Goal: Information Seeking & Learning: Learn about a topic

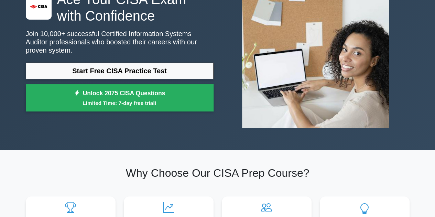
click at [164, 63] on link "Start Free CISA Practice Test" at bounding box center [120, 71] width 188 height 17
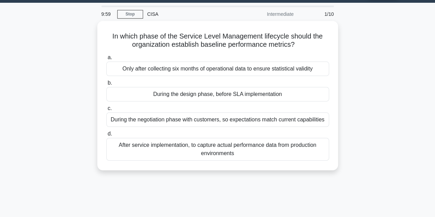
scroll to position [19, 0]
drag, startPoint x: 121, startPoint y: 32, endPoint x: 258, endPoint y: 36, distance: 136.9
click at [258, 36] on h5 "In which phase of the Service Level Management lifecycle should the organizatio…" at bounding box center [218, 40] width 224 height 17
drag, startPoint x: 148, startPoint y: 43, endPoint x: 222, endPoint y: 41, distance: 73.9
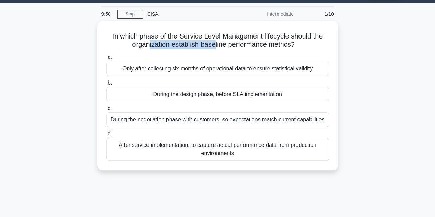
click at [221, 41] on h5 "In which phase of the Service Level Management lifecycle should the organizatio…" at bounding box center [218, 40] width 224 height 17
click at [206, 42] on h5 "In which phase of the Service Level Management lifecycle should the organizatio…" at bounding box center [218, 40] width 224 height 17
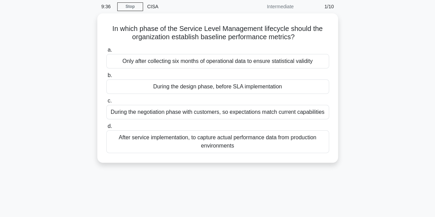
scroll to position [27, 0]
click at [200, 87] on div "During the design phase, before SLA implementation" at bounding box center [217, 86] width 223 height 14
click at [106, 78] on input "b. During the design phase, before SLA implementation" at bounding box center [106, 75] width 0 height 4
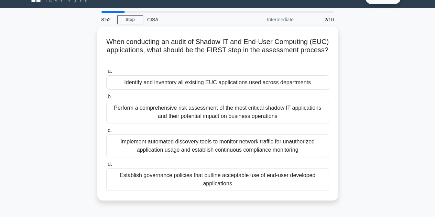
scroll to position [15, 0]
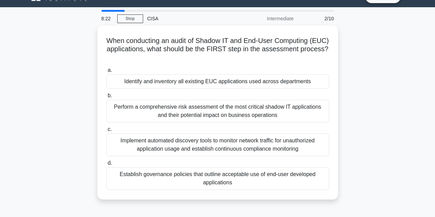
click at [186, 108] on div "Perform a comprehensive risk assessment of the most critical shadow IT applicat…" at bounding box center [217, 111] width 223 height 23
click at [106, 98] on input "b. Perform a comprehensive risk assessment of the most critical shadow IT appli…" at bounding box center [106, 96] width 0 height 4
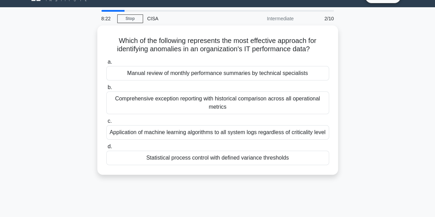
scroll to position [0, 0]
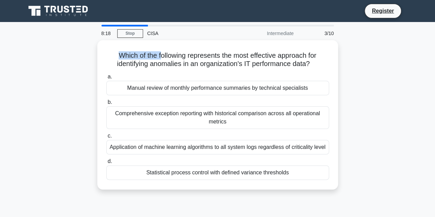
drag, startPoint x: 118, startPoint y: 54, endPoint x: 158, endPoint y: 51, distance: 40.3
click at [158, 51] on h5 "Which of the following represents the most effective approach for identifying a…" at bounding box center [218, 59] width 224 height 17
click at [177, 123] on div "Comprehensive exception reporting with historical comparison across all operati…" at bounding box center [217, 117] width 223 height 23
click at [106, 105] on input "b. Comprehensive exception reporting with historical comparison across all oper…" at bounding box center [106, 102] width 0 height 4
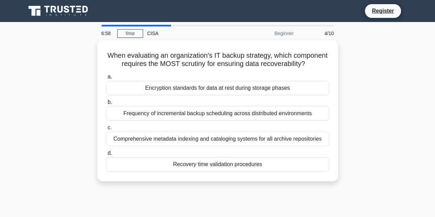
scroll to position [2, 0]
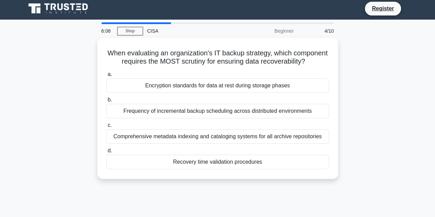
click at [211, 144] on div "Comprehensive metadata indexing and cataloging systems for all archive reposito…" at bounding box center [217, 136] width 223 height 14
click at [106, 128] on input "c. Comprehensive metadata indexing and cataloging systems for all archive repos…" at bounding box center [106, 125] width 0 height 4
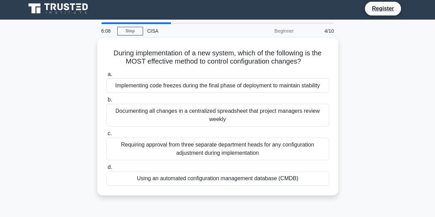
scroll to position [0, 0]
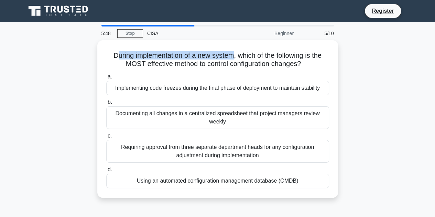
drag, startPoint x: 112, startPoint y: 55, endPoint x: 231, endPoint y: 54, distance: 118.6
click at [231, 54] on h5 "During implementation of a new system, which of the following is the MOST effec…" at bounding box center [218, 59] width 224 height 17
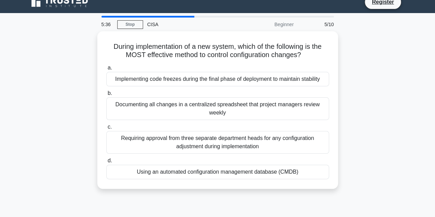
scroll to position [9, 0]
click at [181, 169] on div "Using an automated configuration management database (CMDB)" at bounding box center [217, 171] width 223 height 14
click at [106, 163] on input "d. Using an automated configuration management database (CMDB)" at bounding box center [106, 160] width 0 height 4
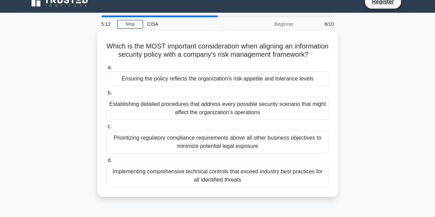
scroll to position [0, 0]
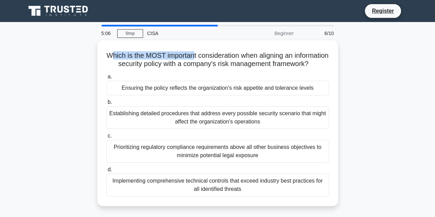
drag, startPoint x: 128, startPoint y: 55, endPoint x: 210, endPoint y: 46, distance: 83.0
click at [210, 46] on div "Which is the MOST important consideration when aligning an information security…" at bounding box center [217, 123] width 235 height 160
click at [184, 80] on label "a. Ensuring the policy reflects the organization's risk appetite and tolerance …" at bounding box center [217, 84] width 223 height 23
click at [106, 79] on input "a. Ensuring the policy reflects the organization's risk appetite and tolerance …" at bounding box center [106, 77] width 0 height 4
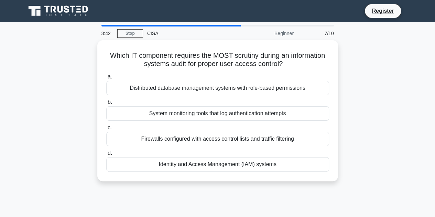
click at [245, 166] on div "Identity and Access Management (IAM) systems" at bounding box center [217, 164] width 223 height 14
click at [106, 155] on input "d. Identity and Access Management (IAM) systems" at bounding box center [106, 153] width 0 height 4
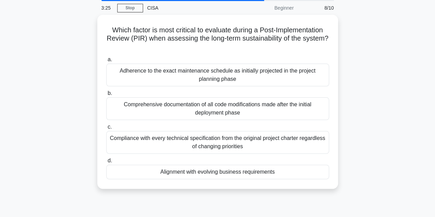
scroll to position [26, 0]
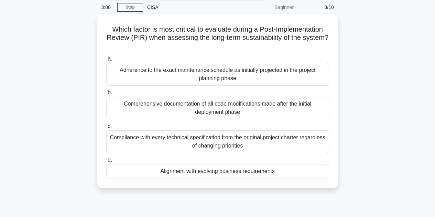
click at [199, 173] on div "Alignment with evolving business requirements" at bounding box center [217, 171] width 223 height 14
click at [106, 162] on input "d. Alignment with evolving business requirements" at bounding box center [106, 160] width 0 height 4
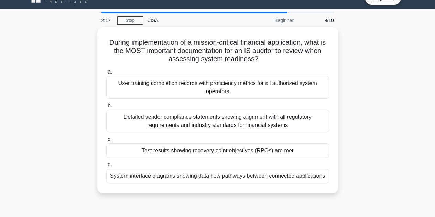
scroll to position [13, 0]
click at [168, 119] on div "Detailed vendor compliance statements showing alignment with all regulatory req…" at bounding box center [217, 121] width 223 height 23
click at [106, 108] on input "b. Detailed vendor compliance statements showing alignment with all regulatory …" at bounding box center [106, 106] width 0 height 4
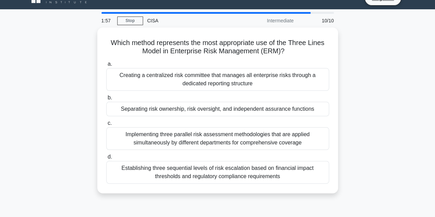
scroll to position [0, 0]
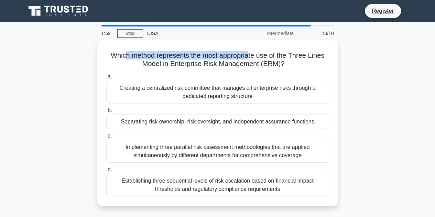
drag, startPoint x: 123, startPoint y: 55, endPoint x: 249, endPoint y: 57, distance: 125.5
click at [249, 57] on h5 "Which method represents the most appropriate use of the Three Lines Model in En…" at bounding box center [218, 59] width 224 height 17
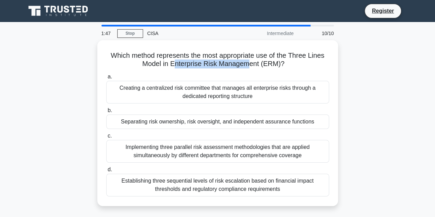
drag, startPoint x: 174, startPoint y: 61, endPoint x: 252, endPoint y: 64, distance: 77.7
click at [252, 64] on h5 "Which method represents the most appropriate use of the Three Lines Model in En…" at bounding box center [218, 59] width 224 height 17
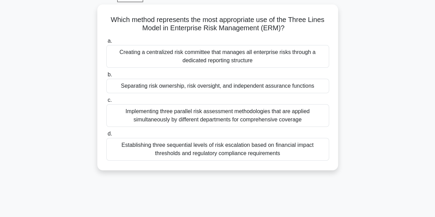
scroll to position [20, 0]
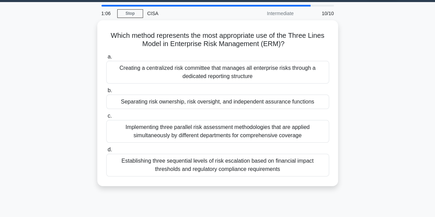
click at [159, 165] on div "Establishing three sequential levels of risk escalation based on financial impa…" at bounding box center [217, 165] width 223 height 23
click at [106, 152] on input "d. Establishing three sequential levels of risk escalation based on financial i…" at bounding box center [106, 149] width 0 height 4
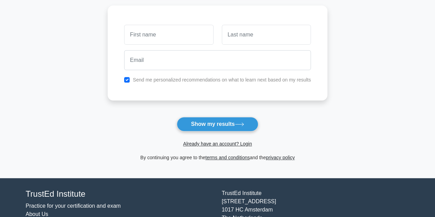
scroll to position [90, 0]
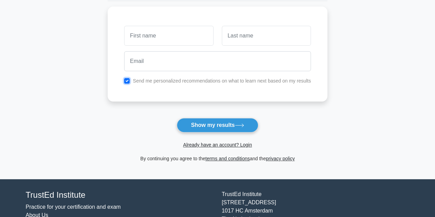
click at [127, 79] on input "checkbox" at bounding box center [127, 81] width 6 height 6
checkbox input "false"
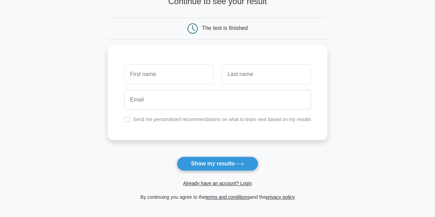
drag, startPoint x: 158, startPoint y: 60, endPoint x: 156, endPoint y: 68, distance: 8.4
click at [156, 68] on div at bounding box center [168, 74] width 97 height 25
click at [156, 68] on input "text" at bounding box center [168, 74] width 89 height 20
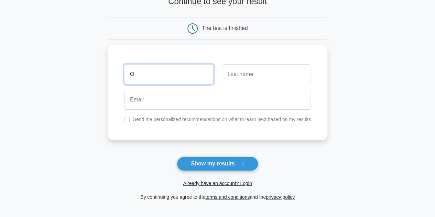
type input "O"
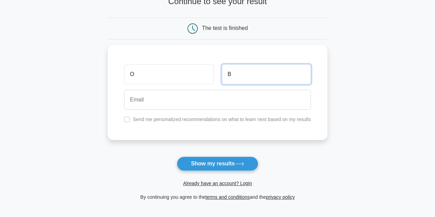
type input "B"
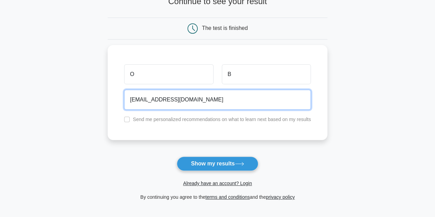
type input "[EMAIL_ADDRESS][DOMAIN_NAME]"
click at [177, 156] on button "Show my results" at bounding box center [217, 163] width 81 height 14
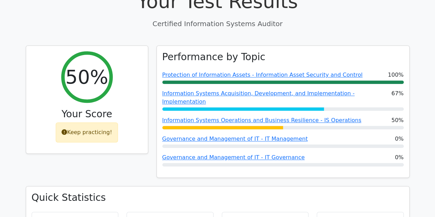
scroll to position [253, 0]
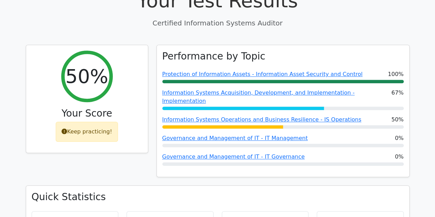
click at [258, 135] on link "Governance and Management of IT - IT Management" at bounding box center [234, 138] width 145 height 7
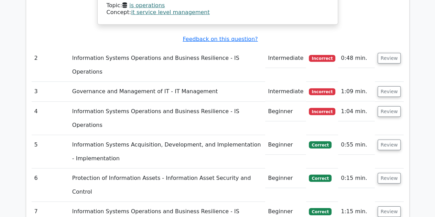
scroll to position [967, 0]
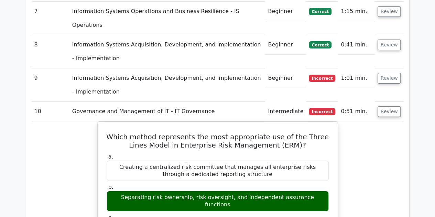
scroll to position [1139, 0]
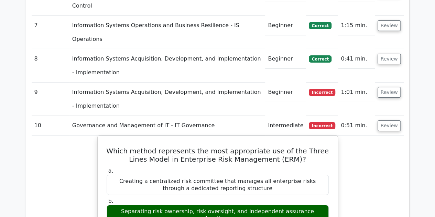
drag, startPoint x: 162, startPoint y: 65, endPoint x: 318, endPoint y: 62, distance: 155.4
click at [318, 205] on div "Separating risk ownership, risk oversight, and independent assurance functions" at bounding box center [218, 215] width 222 height 21
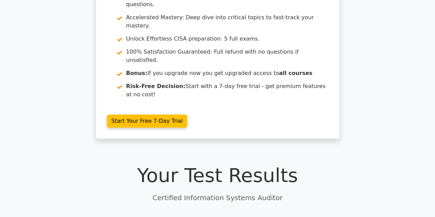
scroll to position [0, 0]
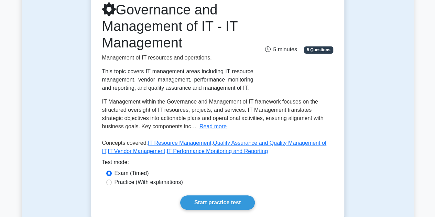
scroll to position [96, 0]
